Goal: Complete application form: Complete application form

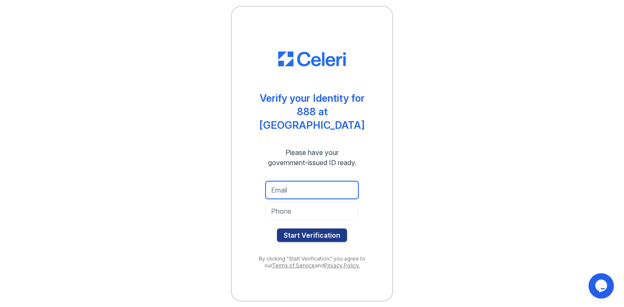
click at [322, 184] on input "email" at bounding box center [312, 190] width 93 height 18
type input "[EMAIL_ADDRESS][DOMAIN_NAME]"
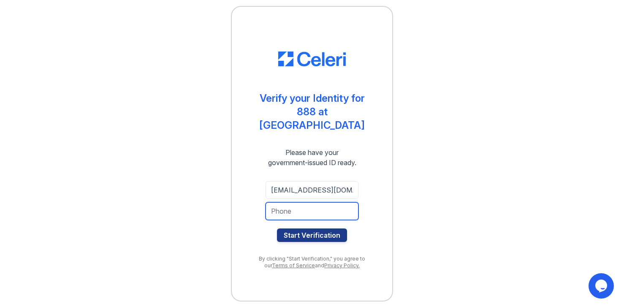
click at [314, 205] on input "tel" at bounding box center [312, 211] width 93 height 18
type input "4244229681"
click at [307, 235] on button "Start Verification" at bounding box center [312, 236] width 70 height 14
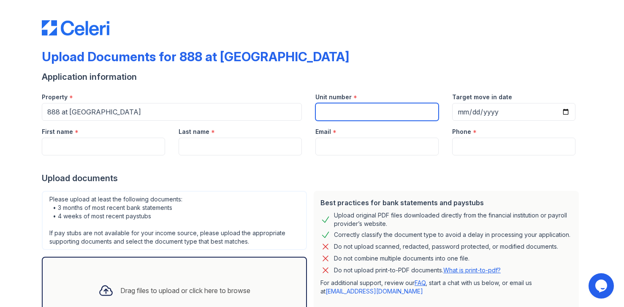
click at [346, 108] on input "Unit number" at bounding box center [377, 112] width 123 height 18
type input "1604"
click at [469, 76] on div "Application information" at bounding box center [312, 77] width 541 height 12
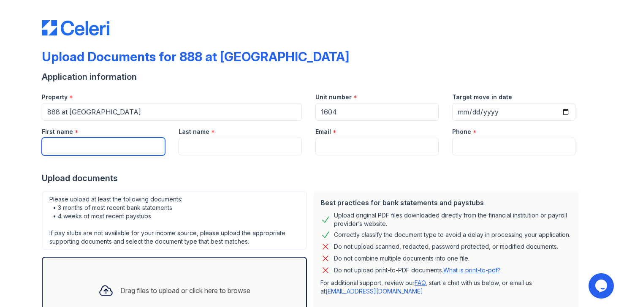
click at [90, 149] on input "First name" at bounding box center [103, 147] width 123 height 18
type input "Jixiang"
type input "Jiang"
type input "[EMAIL_ADDRESS][DOMAIN_NAME]"
type input "4244229681"
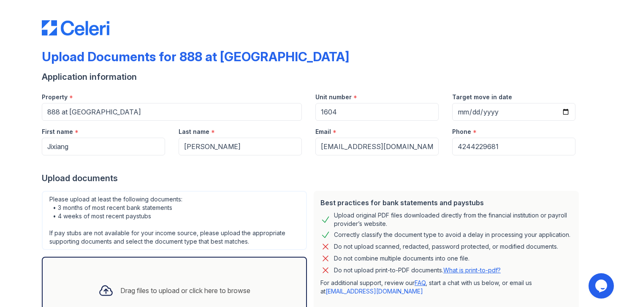
click at [312, 169] on div at bounding box center [312, 163] width 541 height 17
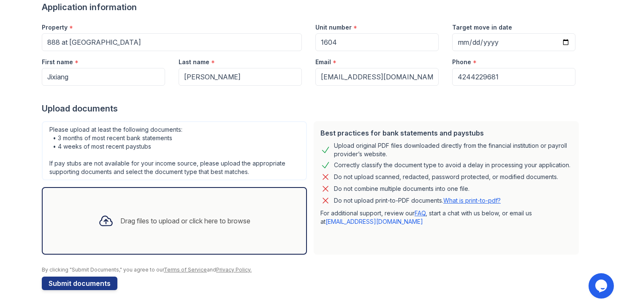
click at [78, 135] on div "Please upload at least the following documents: • 3 months of most recent bank …" at bounding box center [174, 150] width 265 height 59
copy div "• 3 months of most recent bank statements"
click at [107, 123] on div "Please upload at least the following documents: • 3 months of most recent bank …" at bounding box center [174, 150] width 265 height 59
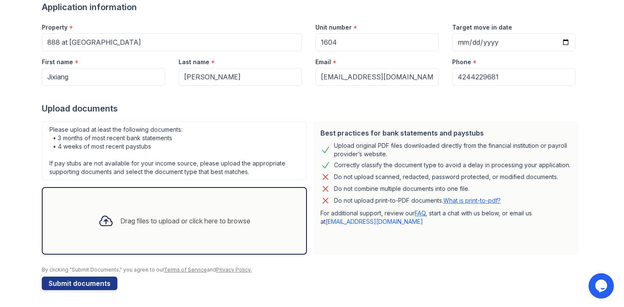
click at [240, 149] on div "Please upload at least the following documents: • 3 months of most recent bank …" at bounding box center [174, 150] width 265 height 59
click at [84, 143] on div "Please upload at least the following documents: • 3 months of most recent bank …" at bounding box center [174, 150] width 265 height 59
drag, startPoint x: 84, startPoint y: 143, endPoint x: 125, endPoint y: 150, distance: 42.0
click at [84, 143] on div "Please upload at least the following documents: • 3 months of most recent bank …" at bounding box center [174, 150] width 265 height 59
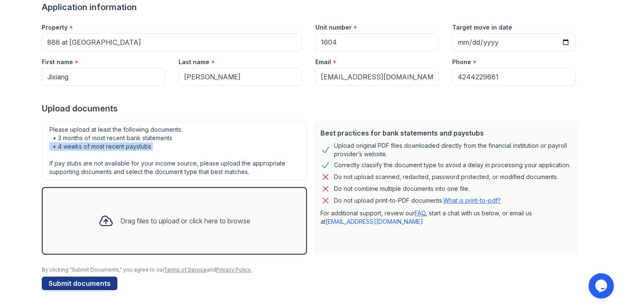
copy div "• 4 weeks of most recent paystubs"
click at [186, 144] on div "Please upload at least the following documents: • 3 months of most recent bank …" at bounding box center [174, 150] width 265 height 59
click at [160, 169] on div "Please upload at least the following documents: • 3 months of most recent bank …" at bounding box center [174, 150] width 265 height 59
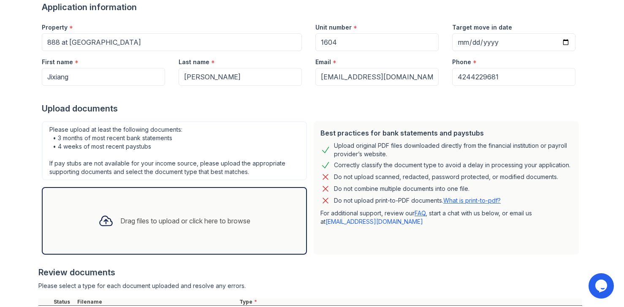
scroll to position [149, 0]
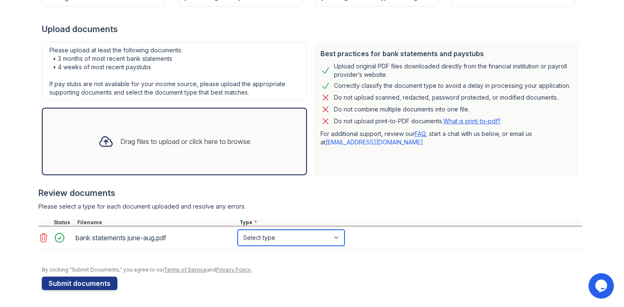
click at [269, 233] on select "Select type Paystub Bank Statement Offer Letter Tax Documents Benefit Award Let…" at bounding box center [291, 238] width 107 height 16
select select "bank_statement"
click at [238, 230] on select "Select type Paystub Bank Statement Offer Letter Tax Documents Benefit Award Let…" at bounding box center [291, 238] width 107 height 16
click at [291, 239] on select "Select type Paystub Bank Statement Offer Letter Tax Documents Benefit Award Let…" at bounding box center [291, 238] width 107 height 16
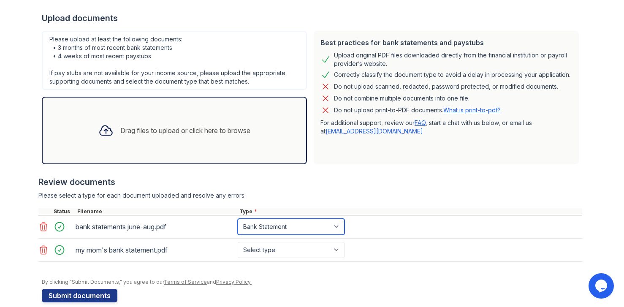
scroll to position [172, 0]
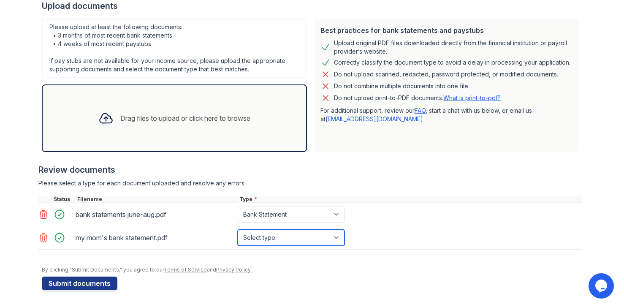
click at [287, 233] on select "Select type Paystub Bank Statement Offer Letter Tax Documents Benefit Award Let…" at bounding box center [291, 238] width 107 height 16
select select "bank_statement"
click at [238, 230] on select "Select type Paystub Bank Statement Offer Letter Tax Documents Benefit Award Let…" at bounding box center [291, 238] width 107 height 16
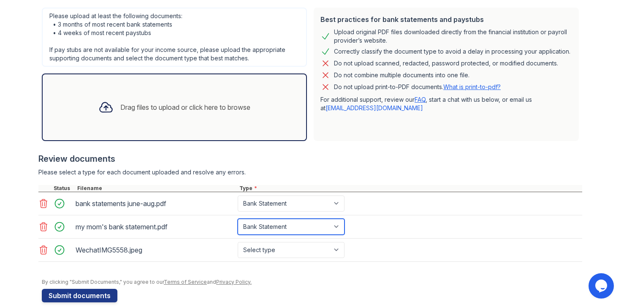
scroll to position [193, 0]
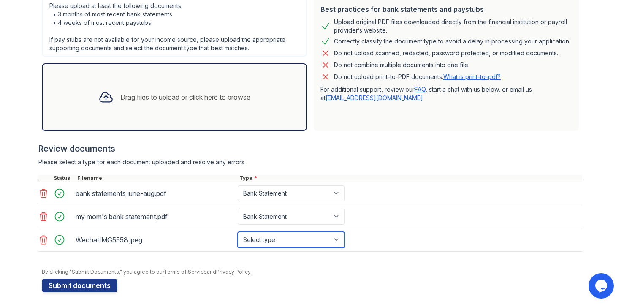
click at [278, 242] on select "Select type Paystub Bank Statement Offer Letter Tax Documents Benefit Award Let…" at bounding box center [291, 240] width 107 height 16
click at [238, 232] on select "Select type Paystub Bank Statement Offer Letter Tax Documents Benefit Award Let…" at bounding box center [291, 240] width 107 height 16
click at [312, 238] on select "Select type Paystub Bank Statement Offer Letter Tax Documents Benefit Award Let…" at bounding box center [291, 240] width 107 height 16
select select "other"
click at [238, 232] on select "Select type Paystub Bank Statement Offer Letter Tax Documents Benefit Award Let…" at bounding box center [291, 240] width 107 height 16
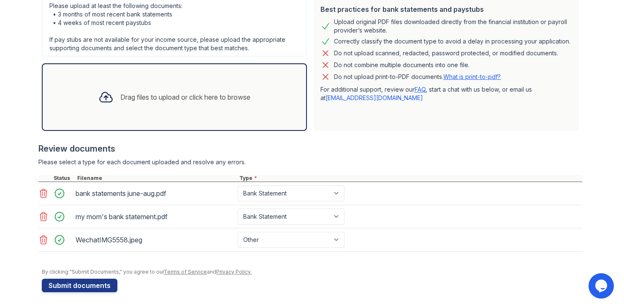
click at [181, 257] on div at bounding box center [310, 256] width 544 height 8
click at [84, 287] on button "Submit documents" at bounding box center [80, 286] width 76 height 14
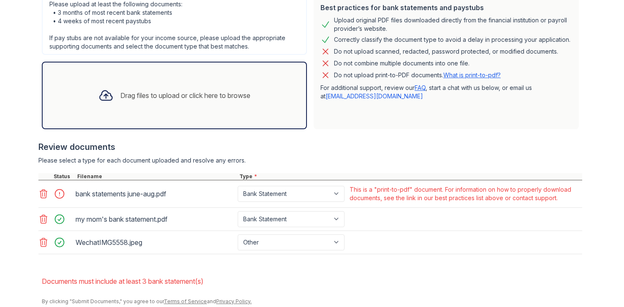
scroll to position [251, 0]
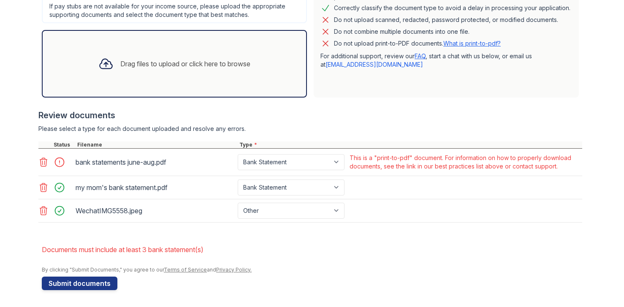
click at [394, 165] on div "This is a "print-to-pdf" document. For information on how to properly download …" at bounding box center [465, 162] width 231 height 17
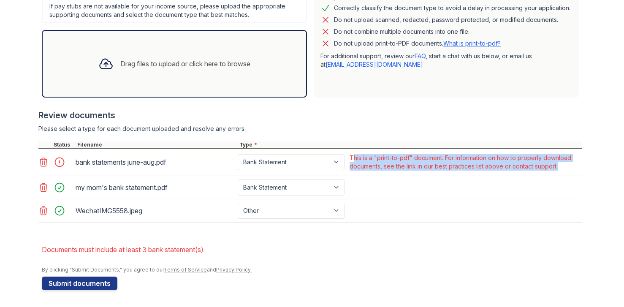
copy div "This is a "print-to-pdf" document. For information on how to properly download …"
click at [436, 162] on div "This is a "print-to-pdf" document. For information on how to properly download …" at bounding box center [465, 162] width 231 height 17
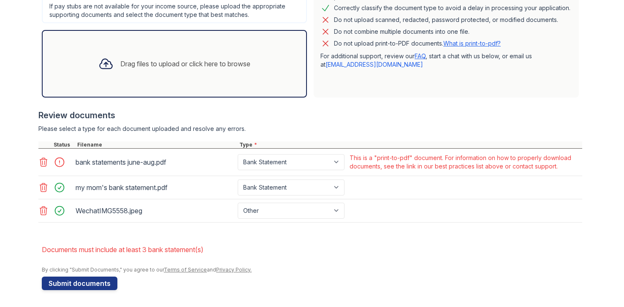
click at [436, 162] on div "This is a "print-to-pdf" document. For information on how to properly download …" at bounding box center [465, 162] width 231 height 17
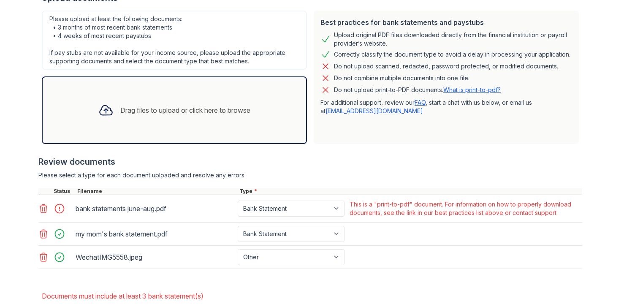
scroll to position [199, 0]
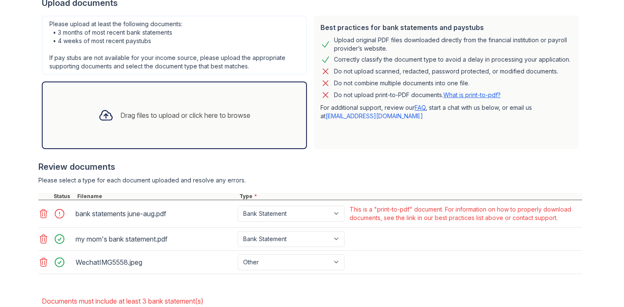
click at [393, 94] on p "Do not upload print-to-PDF documents. What is print-to-pdf?" at bounding box center [417, 95] width 167 height 8
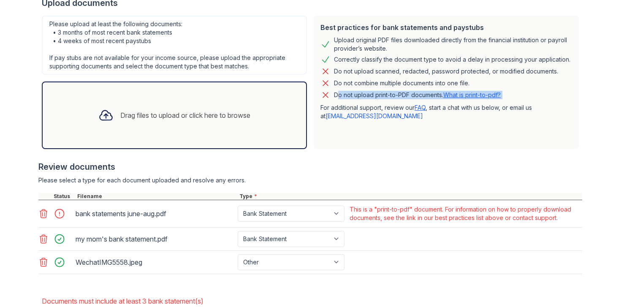
copy div "Do not upload print-to-PDF documents. What is print-to-pdf?"
click at [403, 61] on div "Correctly classify the document type to avoid a delay in processing your applic…" at bounding box center [452, 60] width 237 height 10
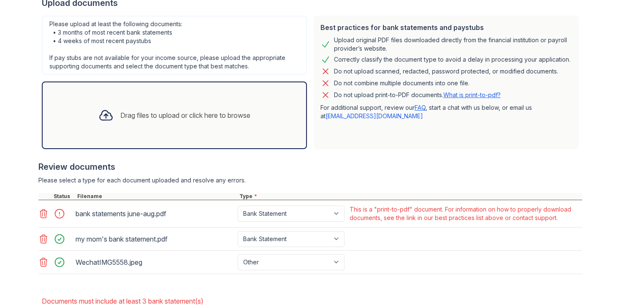
click at [40, 213] on icon at bounding box center [43, 214] width 10 height 10
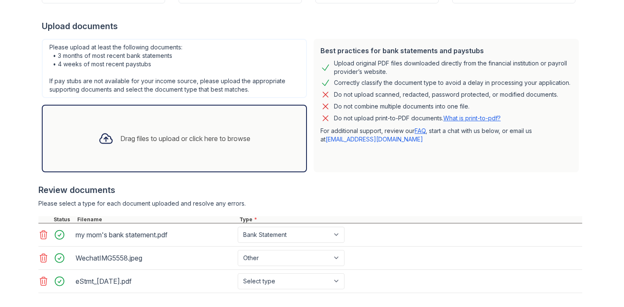
scroll to position [174, 0]
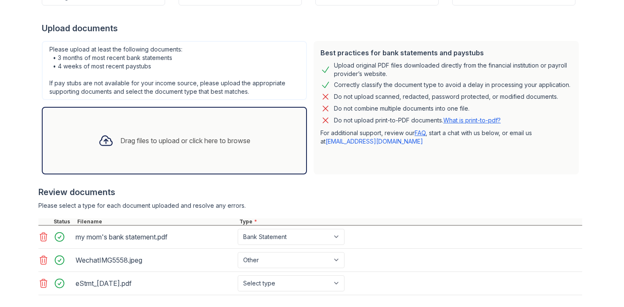
click at [185, 88] on div "Please upload at least the following documents: • 3 months of most recent bank …" at bounding box center [174, 70] width 265 height 59
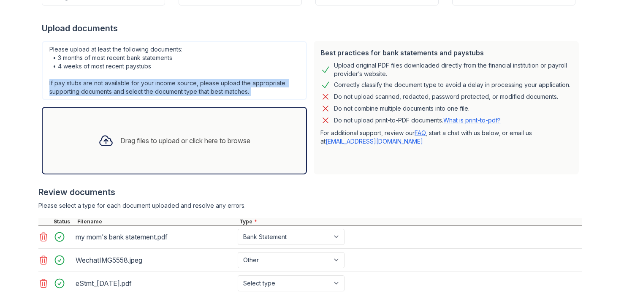
copy div "If pay stubs are not available for your income source, please upload the approp…"
click at [227, 86] on div "Please upload at least the following documents: • 3 months of most recent bank …" at bounding box center [174, 70] width 265 height 59
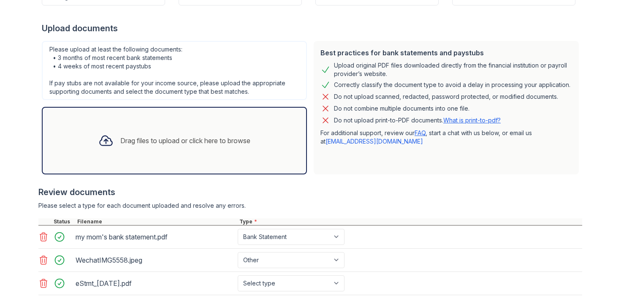
click at [332, 178] on div at bounding box center [310, 182] width 544 height 8
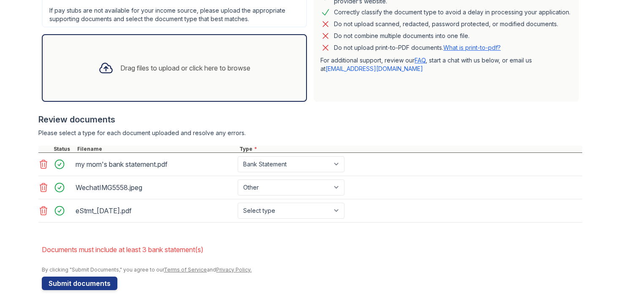
click at [181, 251] on li "Documents must include at least 3 bank statement(s)" at bounding box center [312, 249] width 541 height 17
copy form "Documents must include at least 3 bank statement(s)"
click at [220, 249] on li "Documents must include at least 3 bank statement(s)" at bounding box center [312, 249] width 541 height 17
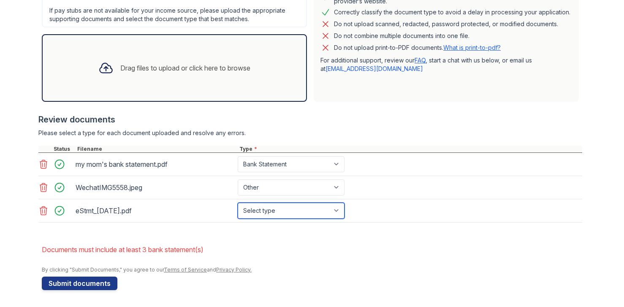
click at [253, 215] on select "Select type Paystub Bank Statement Offer Letter Tax Documents Benefit Award Let…" at bounding box center [291, 211] width 107 height 16
select select "bank_statement"
click at [238, 203] on select "Select type Paystub Bank Statement Offer Letter Tax Documents Benefit Award Let…" at bounding box center [291, 211] width 107 height 16
click at [227, 237] on form "Application information Property * 888 at Grand Hope Park Unit number * 1604 Ta…" at bounding box center [312, 69] width 541 height 442
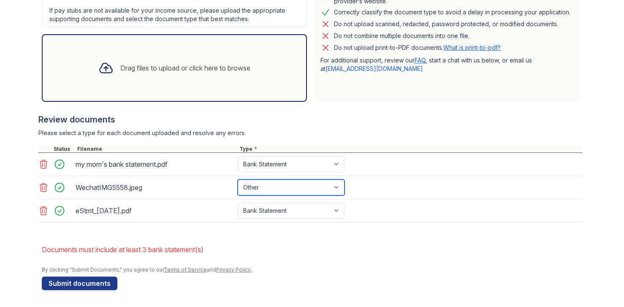
click at [277, 185] on select "Paystub Bank Statement Offer Letter Tax Documents Benefit Award Letter Investme…" at bounding box center [291, 188] width 107 height 16
select select "bank_statement"
click at [238, 180] on select "Paystub Bank Statement Offer Letter Tax Documents Benefit Award Letter Investme…" at bounding box center [291, 188] width 107 height 16
click at [228, 238] on form "Application information Property * 888 at Grand Hope Park Unit number * 1604 Ta…" at bounding box center [312, 69] width 541 height 442
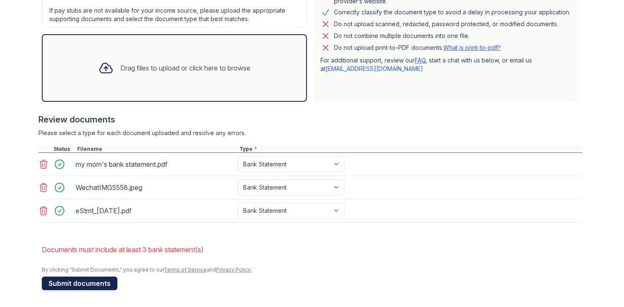
click at [89, 287] on button "Submit documents" at bounding box center [80, 284] width 76 height 14
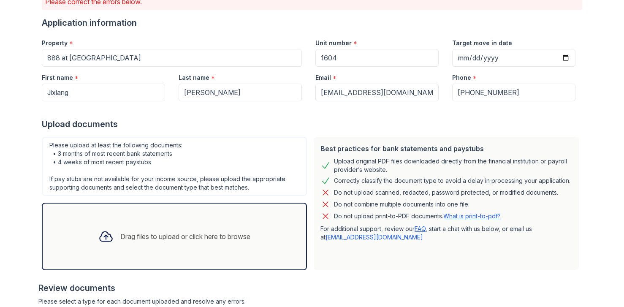
scroll to position [219, 0]
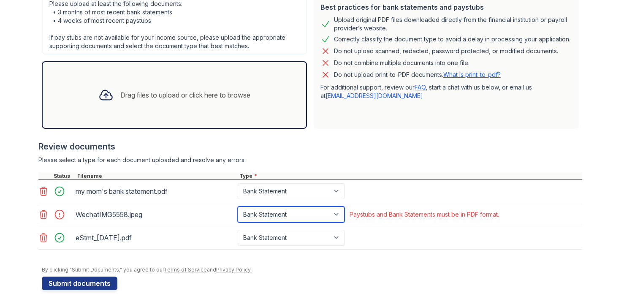
click at [260, 218] on select "Paystub Bank Statement Offer Letter Tax Documents Benefit Award Letter Investme…" at bounding box center [291, 215] width 107 height 16
click at [238, 207] on select "Paystub Bank Statement Offer Letter Tax Documents Benefit Award Letter Investme…" at bounding box center [291, 215] width 107 height 16
click at [149, 212] on div "WechatIMG5558.jpeg" at bounding box center [155, 215] width 159 height 14
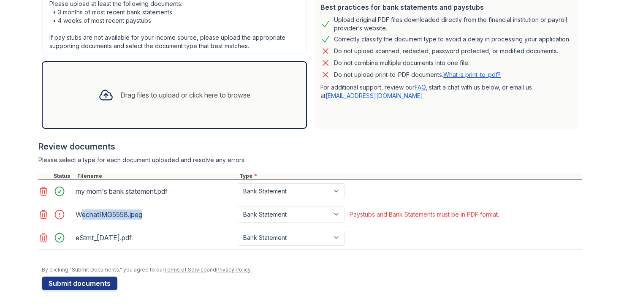
click at [102, 204] on div "WechatIMG5558.jpeg Paystub Bank Statement Offer Letter Tax Documents Benefit Aw…" at bounding box center [310, 214] width 544 height 23
click at [42, 214] on icon at bounding box center [43, 215] width 10 height 10
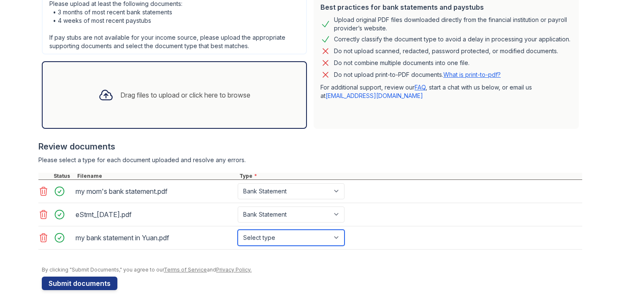
click at [259, 236] on select "Select type Paystub Bank Statement Offer Letter Tax Documents Benefit Award Let…" at bounding box center [291, 238] width 107 height 16
select select "bank_statement"
click at [238, 230] on select "Select type Paystub Bank Statement Offer Letter Tax Documents Benefit Award Let…" at bounding box center [291, 238] width 107 height 16
click at [132, 238] on div "my bank statement in Yuan.pdf" at bounding box center [155, 238] width 159 height 14
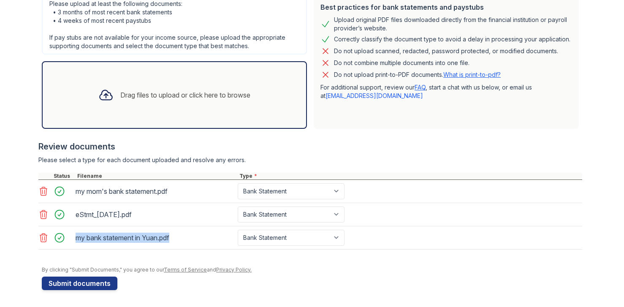
click at [132, 238] on div "my bank statement in Yuan.pdf" at bounding box center [155, 238] width 159 height 14
copy div "my bank statement in Yuan.pdf"
click at [190, 237] on div "my bank statement in Yuan.pdf" at bounding box center [155, 238] width 159 height 14
click at [89, 215] on div "eStmt_2025-07-31.pdf" at bounding box center [155, 215] width 159 height 14
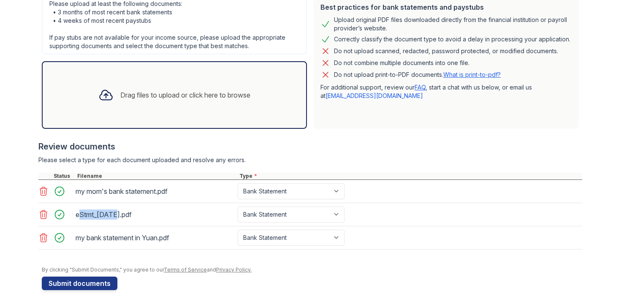
copy div "eStmt_2025"
click at [89, 215] on div "eStmt_2025-07-31.pdf" at bounding box center [155, 215] width 159 height 14
copy div "eStmt_2025-07-31.pdf"
click at [93, 215] on div "eStmt_2025-07-31.pdf" at bounding box center [155, 215] width 159 height 14
click at [87, 286] on button "Submit documents" at bounding box center [80, 284] width 76 height 14
